Goal: Navigation & Orientation: Find specific page/section

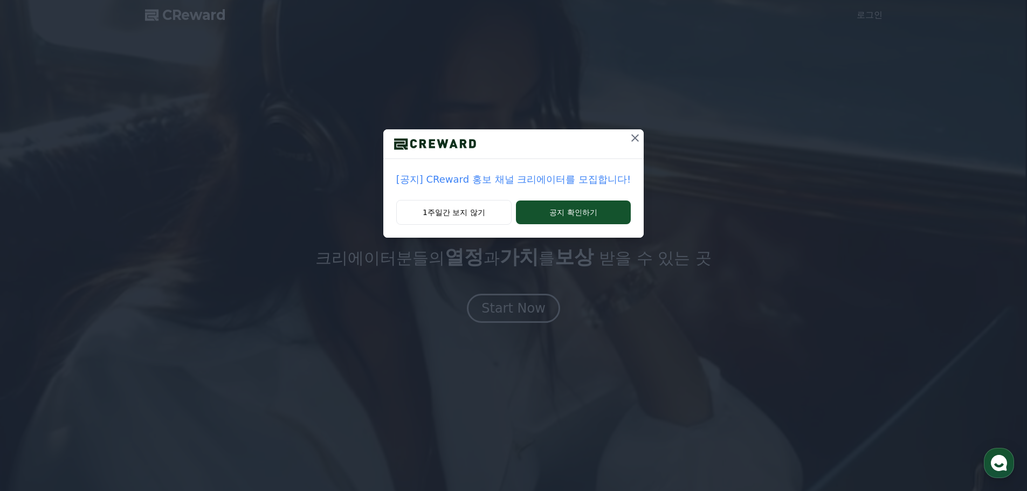
click at [629, 136] on icon at bounding box center [635, 138] width 13 height 13
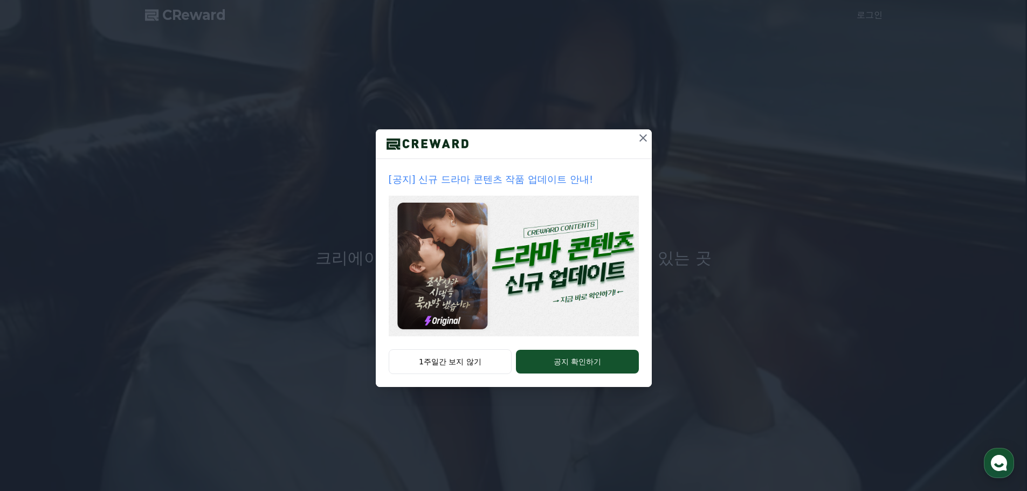
click at [646, 134] on icon at bounding box center [643, 138] width 13 height 13
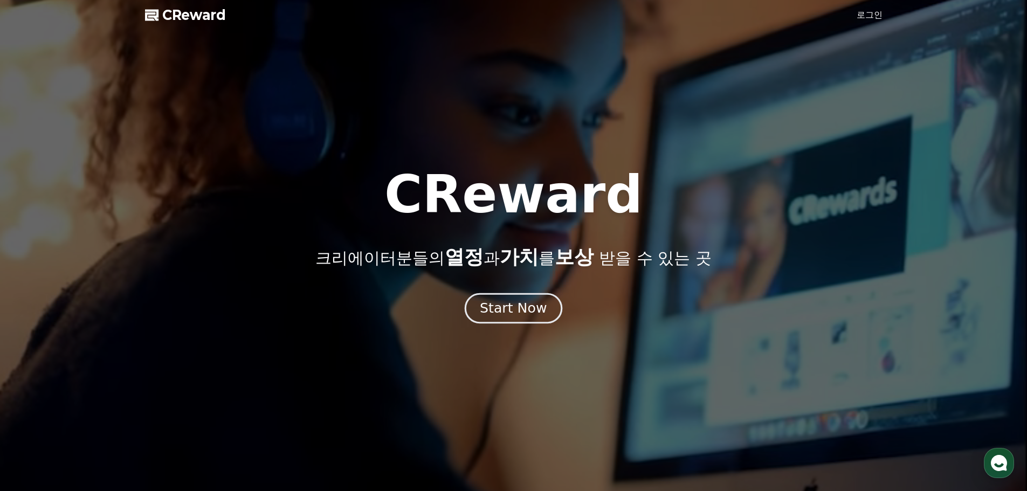
click at [519, 301] on div "Start Now" at bounding box center [513, 308] width 67 height 18
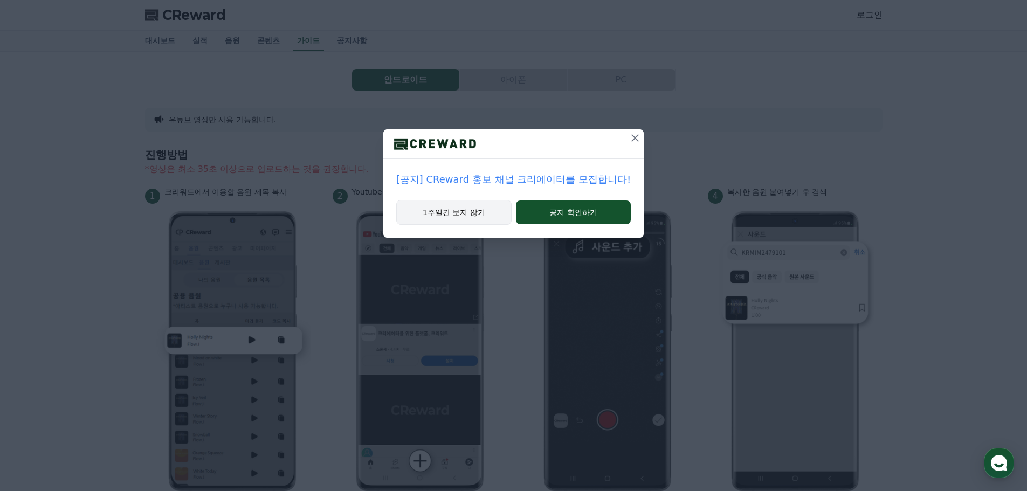
click at [470, 211] on button "1주일간 보지 않기" at bounding box center [453, 212] width 115 height 25
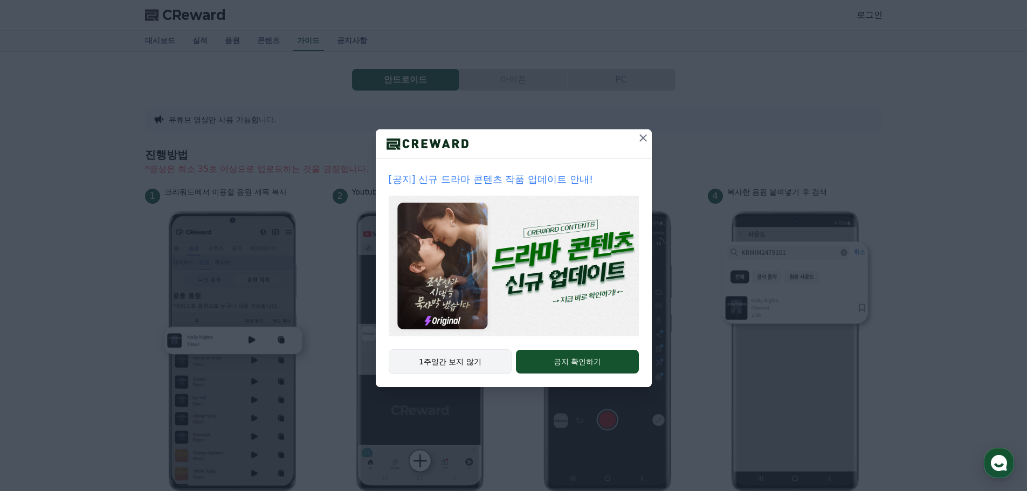
click at [470, 359] on button "1주일간 보지 않기" at bounding box center [450, 361] width 123 height 25
